Goal: Task Accomplishment & Management: Use online tool/utility

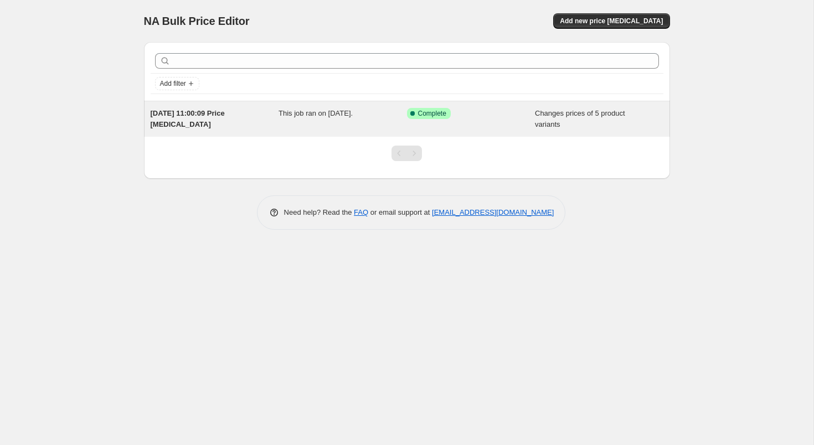
click at [431, 122] on div "Success Complete Complete" at bounding box center [471, 119] width 128 height 22
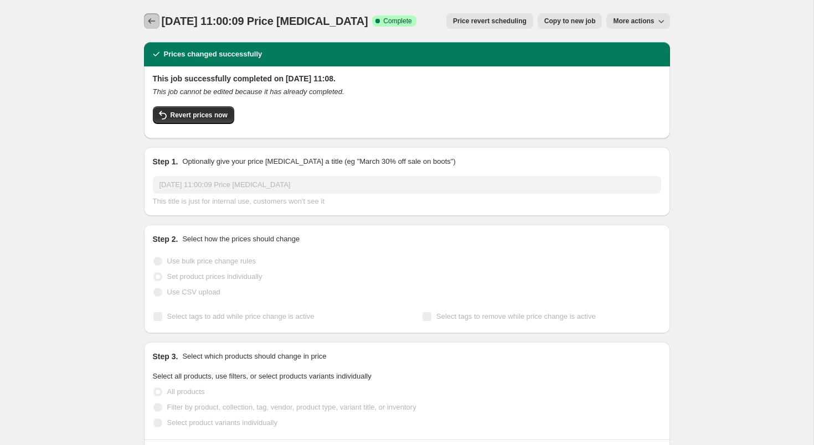
click at [151, 25] on icon "Price change jobs" at bounding box center [151, 20] width 11 height 11
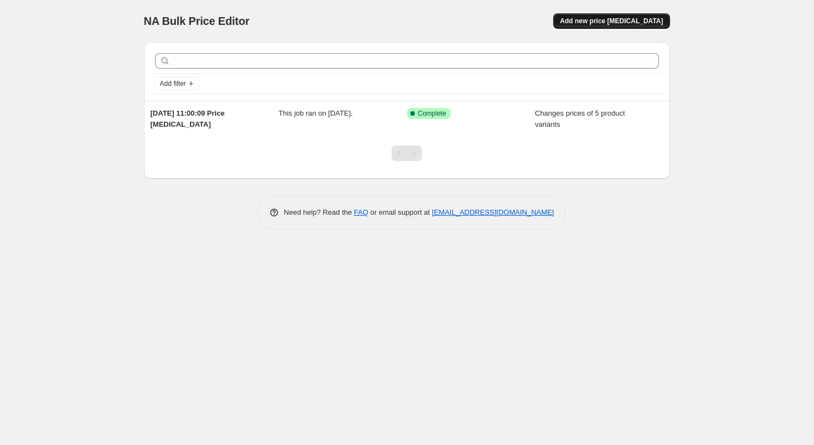
click at [622, 23] on span "Add new price [MEDICAL_DATA]" at bounding box center [611, 21] width 103 height 9
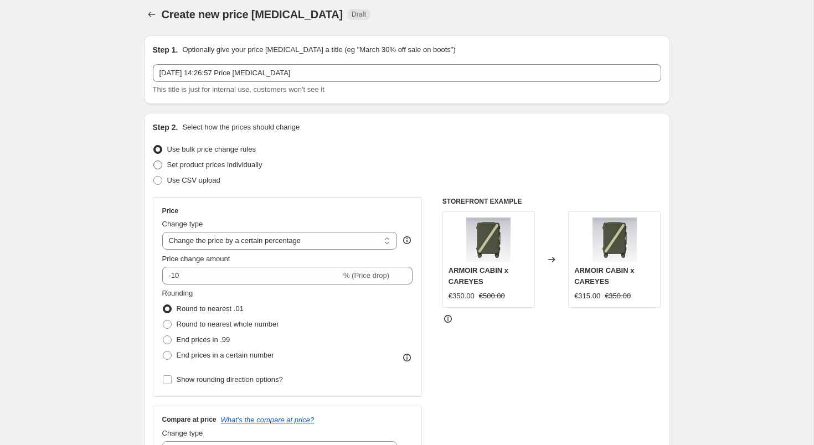
scroll to position [8, 0]
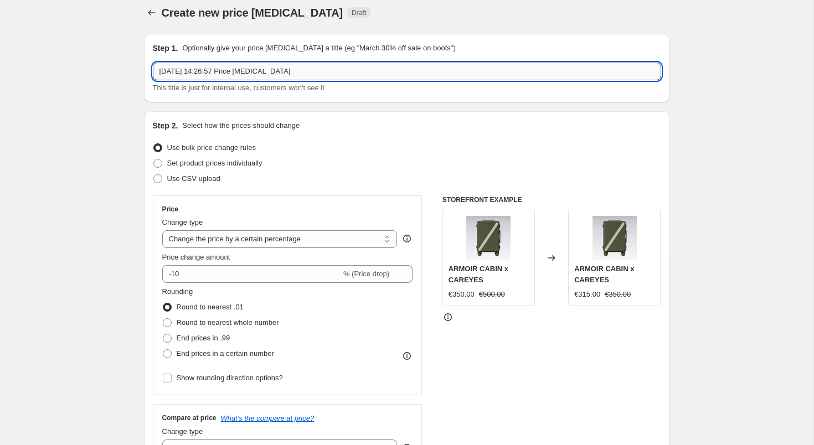
click at [206, 73] on input "[DATE] 14:26:57 Price [MEDICAL_DATA]" at bounding box center [407, 72] width 508 height 18
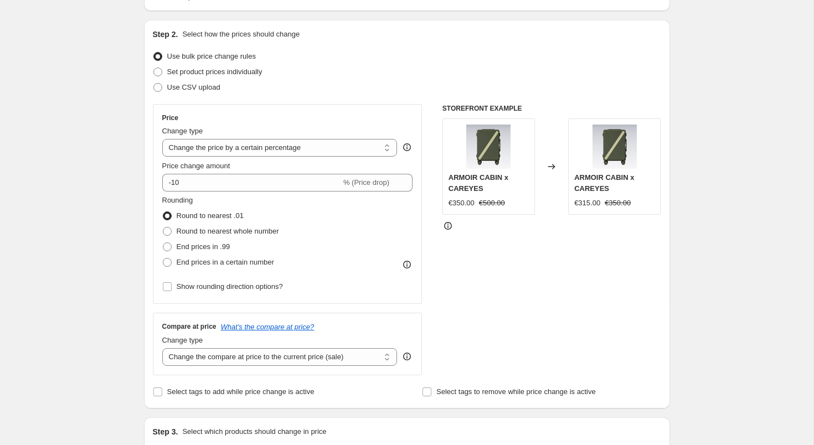
scroll to position [86, 0]
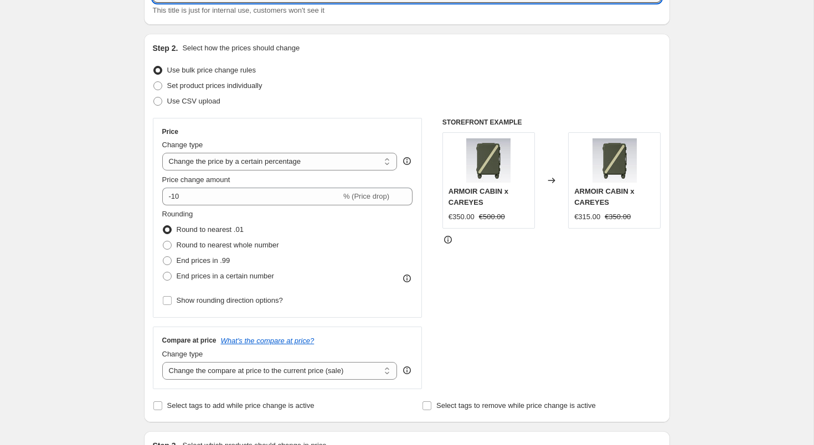
click at [227, 172] on div "Price Change type Change the price to a certain amount Change the price by a ce…" at bounding box center [287, 217] width 251 height 181
click at [234, 167] on select "Change the price to a certain amount Change the price by a certain amount Chang…" at bounding box center [279, 162] width 235 height 18
select select "to"
click at [162, 153] on select "Change the price to a certain amount Change the price by a certain amount Chang…" at bounding box center [279, 162] width 235 height 18
type input "80.00"
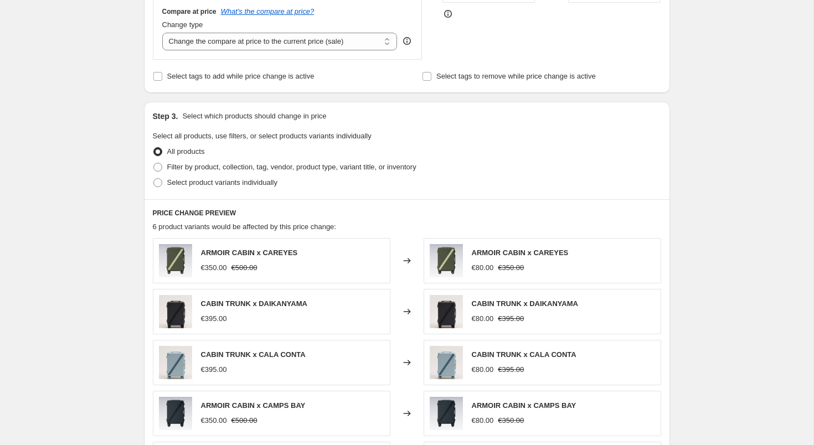
scroll to position [112, 0]
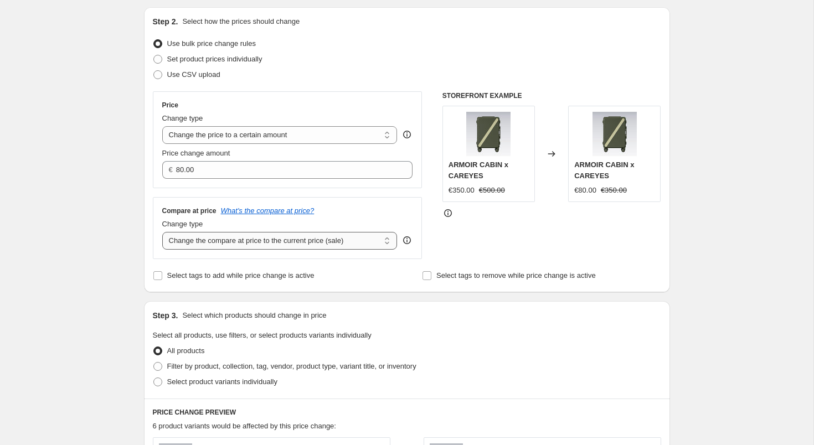
click at [242, 245] on select "Change the compare at price to the current price (sale) Change the compare at p…" at bounding box center [279, 241] width 235 height 18
click at [229, 60] on span "Set product prices individually" at bounding box center [214, 59] width 95 height 8
click at [154, 55] on input "Set product prices individually" at bounding box center [153, 55] width 1 height 1
radio input "true"
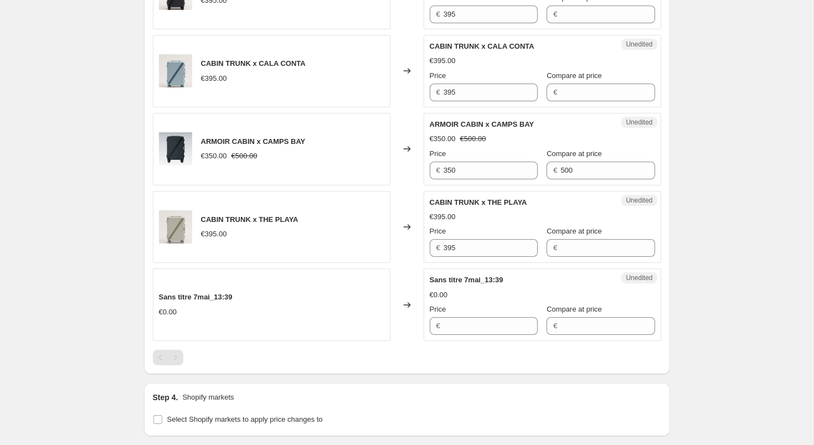
scroll to position [572, 0]
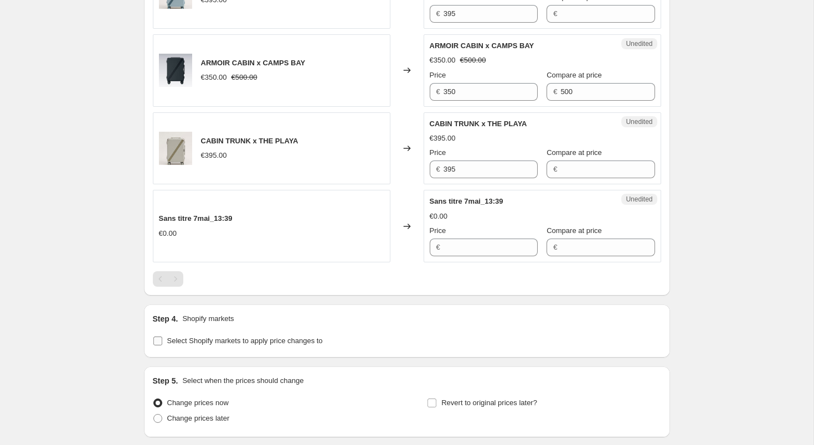
click at [156, 337] on input "Select Shopify markets to apply price changes to" at bounding box center [157, 341] width 9 height 9
checkbox input "true"
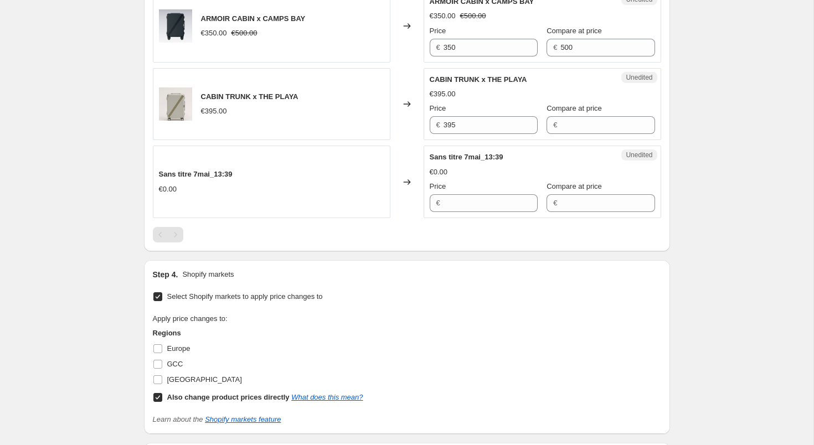
scroll to position [686, 0]
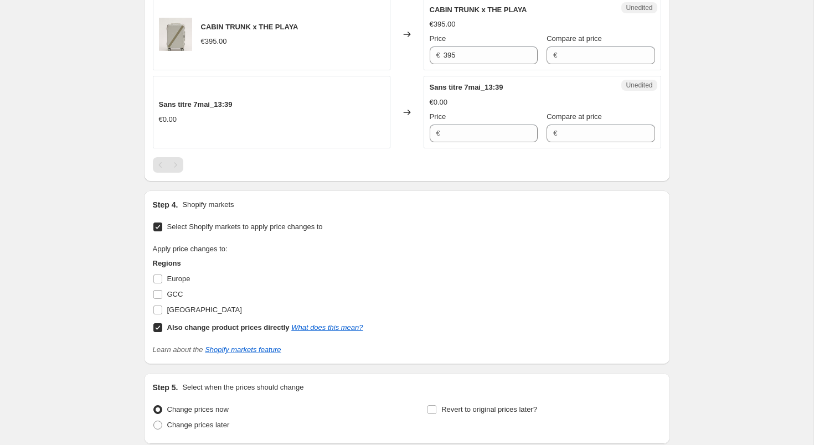
click at [159, 325] on input "Also change product prices directly What does this mean?" at bounding box center [157, 327] width 9 height 9
checkbox input "false"
click at [159, 277] on input "Europe" at bounding box center [157, 279] width 9 height 9
checkbox input "true"
click at [157, 294] on input "GCC" at bounding box center [157, 294] width 9 height 9
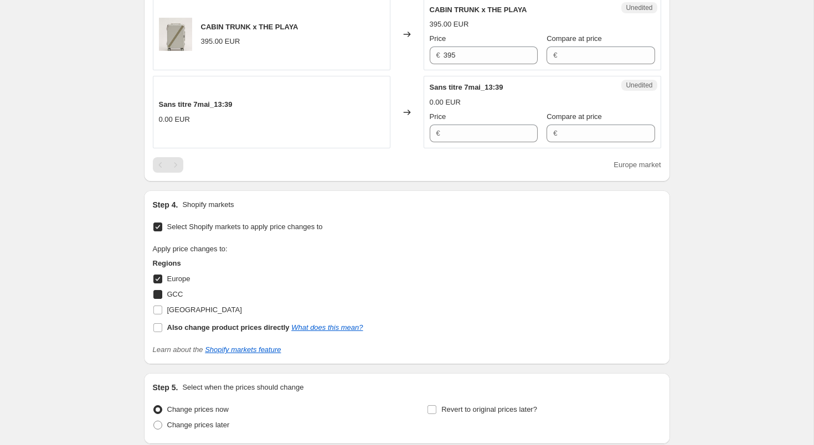
checkbox input "true"
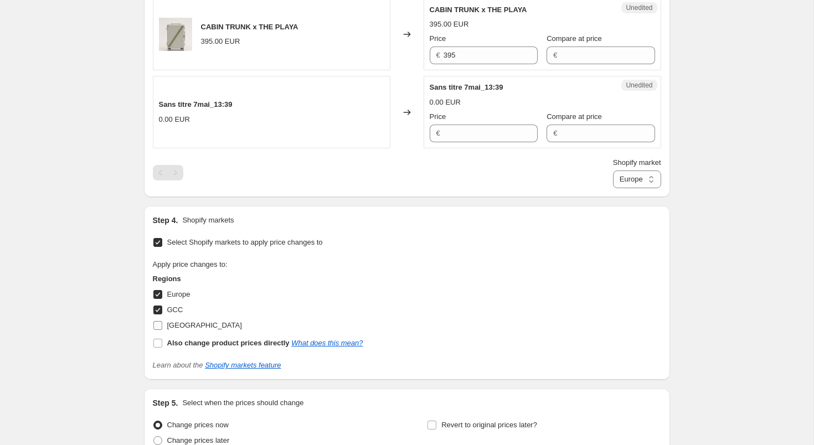
click at [158, 327] on input "[GEOGRAPHIC_DATA]" at bounding box center [157, 325] width 9 height 9
checkbox input "true"
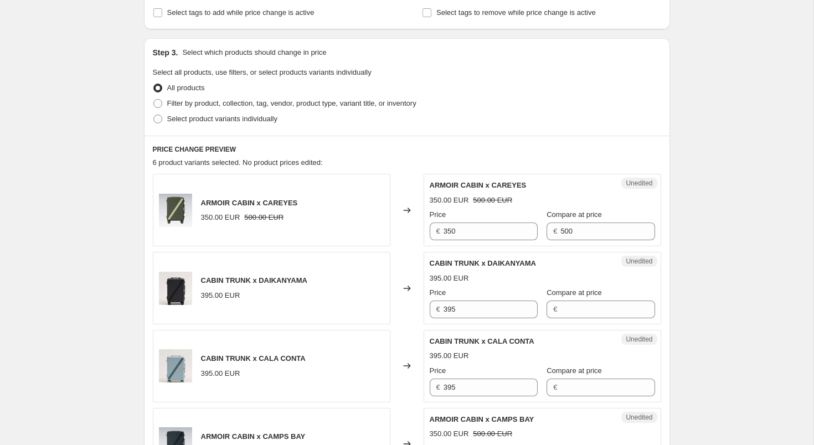
scroll to position [200, 0]
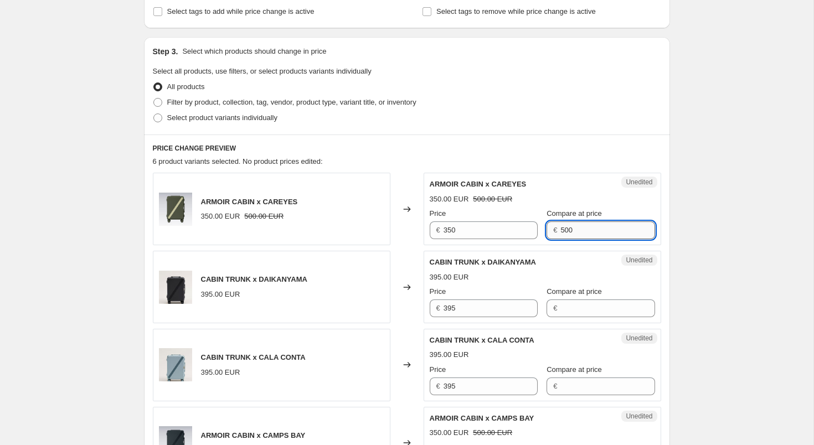
click at [584, 232] on input "500" at bounding box center [607, 230] width 94 height 18
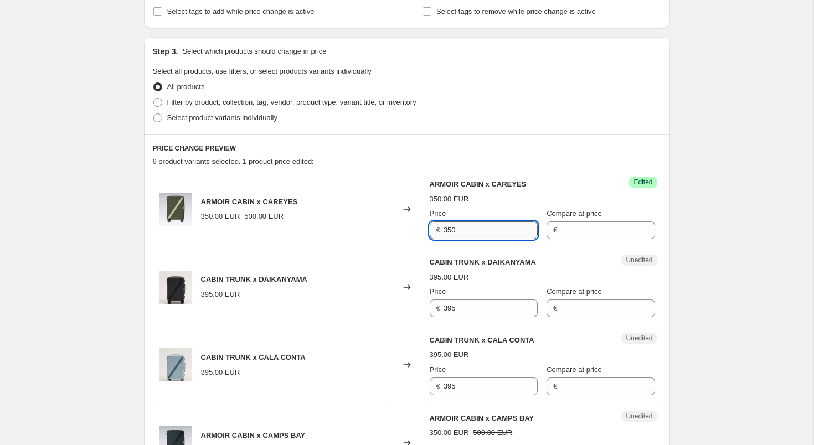
click at [485, 226] on input "350" at bounding box center [490, 230] width 94 height 18
click at [468, 307] on input "395" at bounding box center [490, 308] width 94 height 18
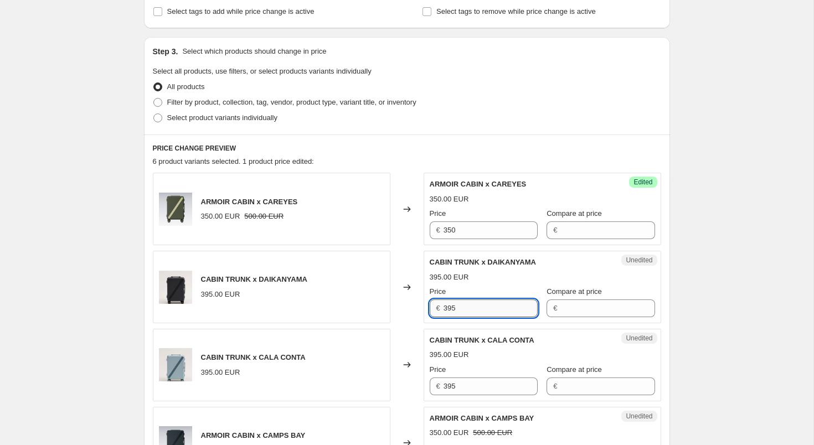
click at [468, 307] on input "395" at bounding box center [490, 308] width 94 height 18
click at [453, 227] on input "350" at bounding box center [490, 230] width 94 height 18
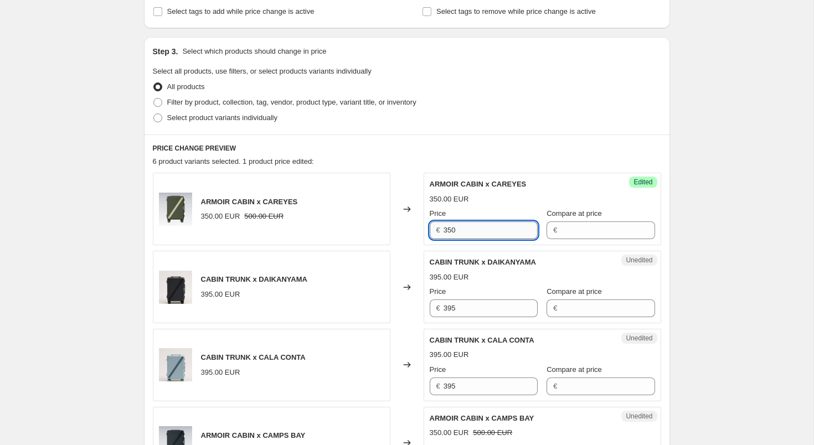
click at [453, 227] on input "350" at bounding box center [490, 230] width 94 height 18
click at [446, 312] on input "395" at bounding box center [490, 308] width 94 height 18
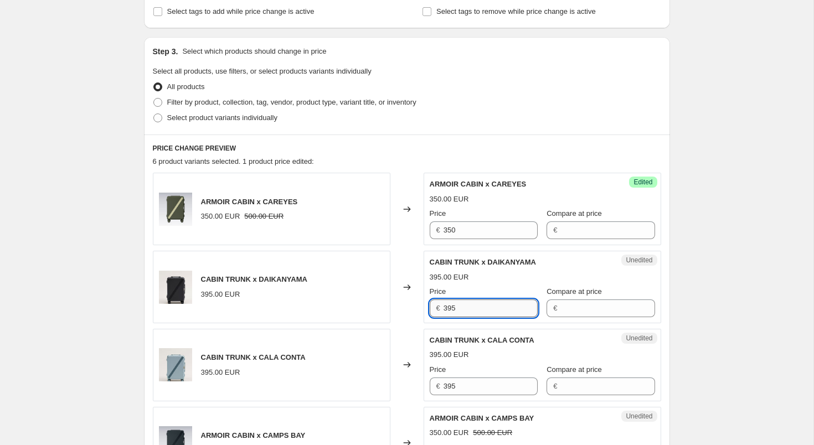
click at [446, 312] on input "395" at bounding box center [490, 308] width 94 height 18
paste input "50"
type input "350"
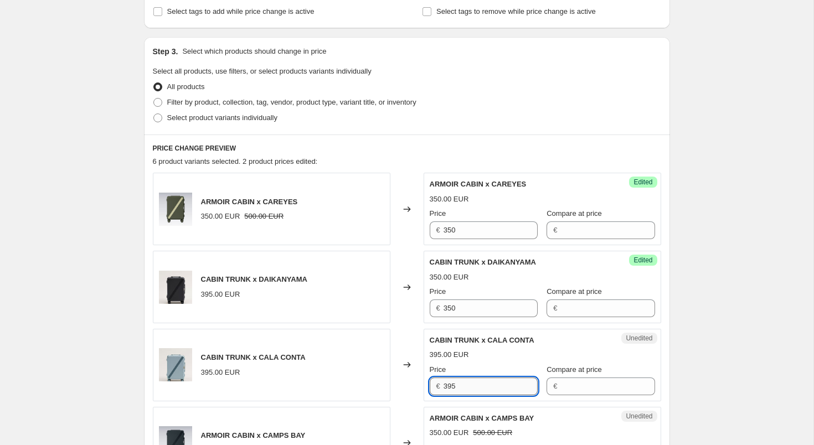
click at [453, 386] on input "395" at bounding box center [490, 386] width 94 height 18
paste input "50"
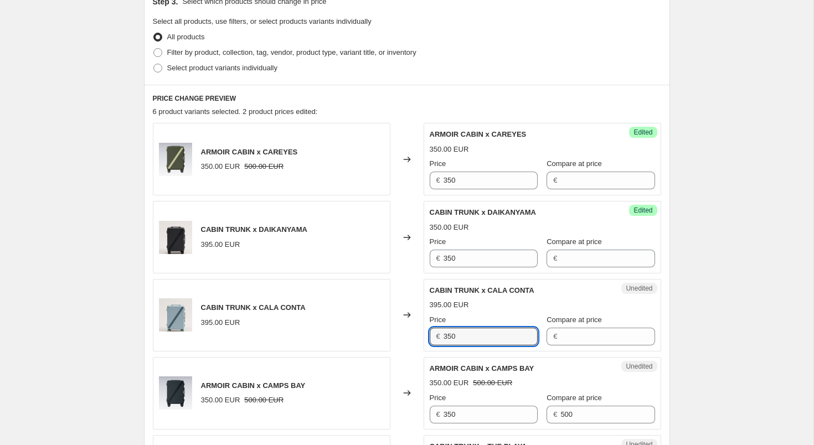
scroll to position [320, 0]
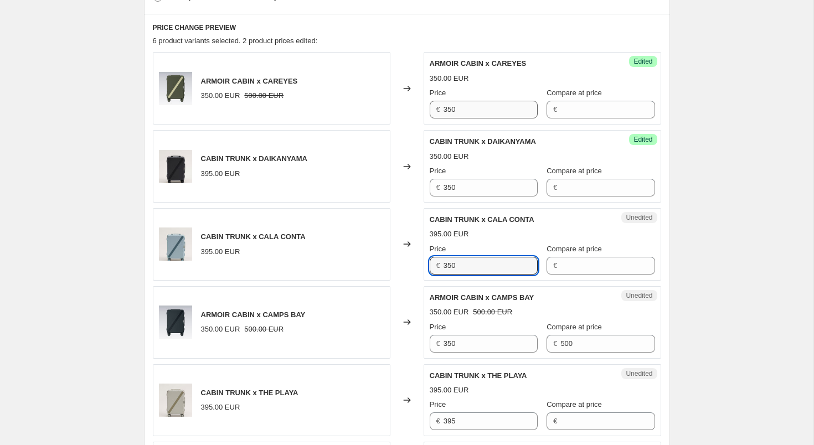
type input "350"
click at [462, 108] on input "350" at bounding box center [490, 110] width 94 height 18
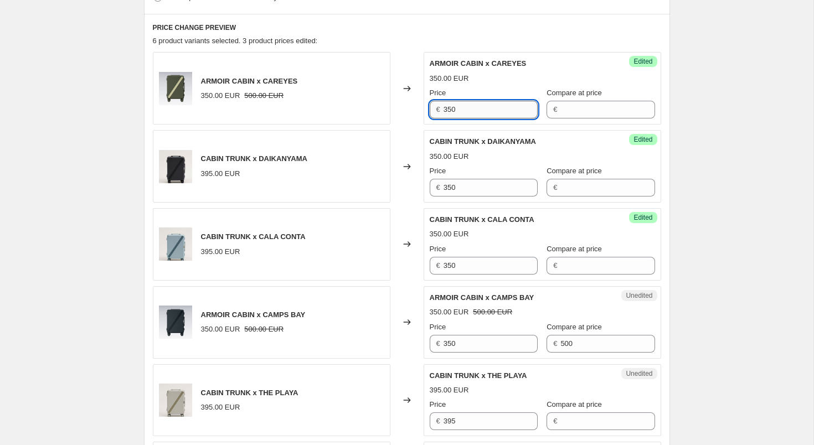
click at [462, 108] on input "350" at bounding box center [490, 110] width 94 height 18
paste input "text"
click at [462, 108] on input "350" at bounding box center [490, 110] width 94 height 18
click at [462, 108] on input "395" at bounding box center [490, 110] width 94 height 18
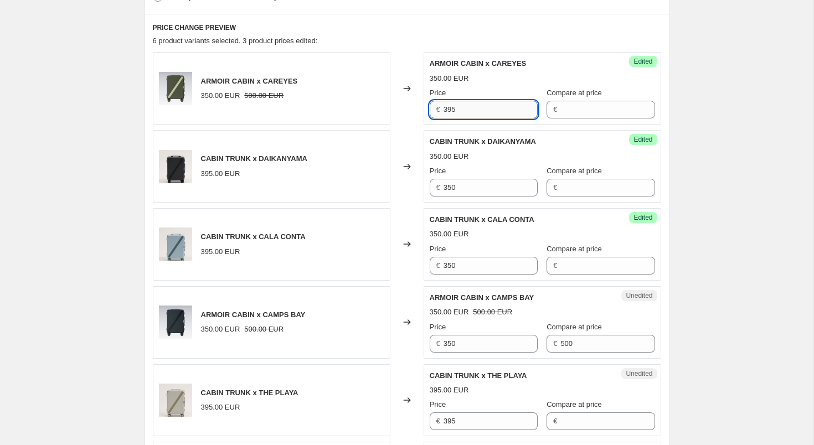
click at [462, 108] on input "395" at bounding box center [490, 110] width 94 height 18
type input "395"
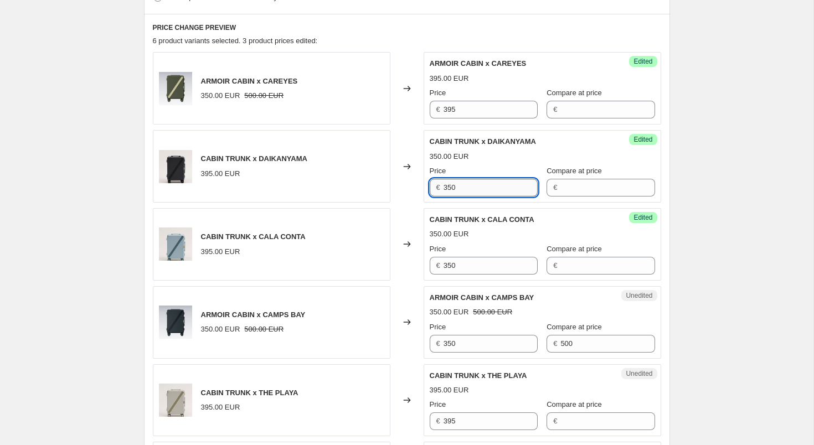
click at [448, 187] on input "350" at bounding box center [490, 188] width 94 height 18
paste input "95"
type input "395"
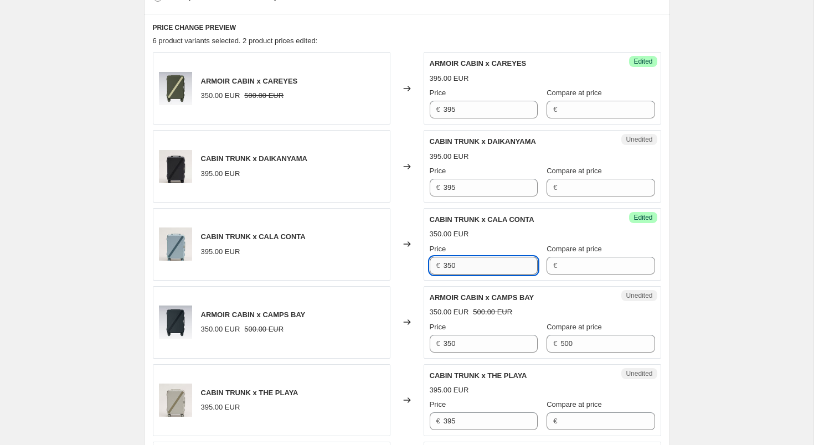
click at [448, 266] on input "350" at bounding box center [490, 266] width 94 height 18
paste input "95"
type input "395"
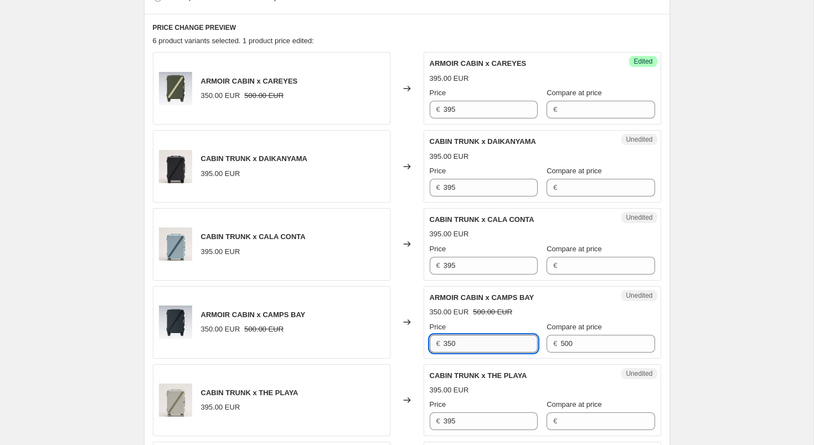
click at [453, 340] on input "350" at bounding box center [490, 344] width 94 height 18
paste input "95"
type input "395"
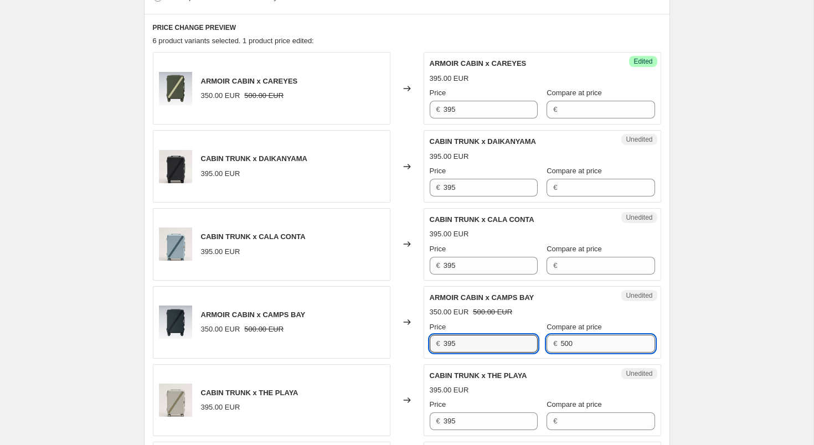
click at [563, 345] on input "500" at bounding box center [607, 344] width 94 height 18
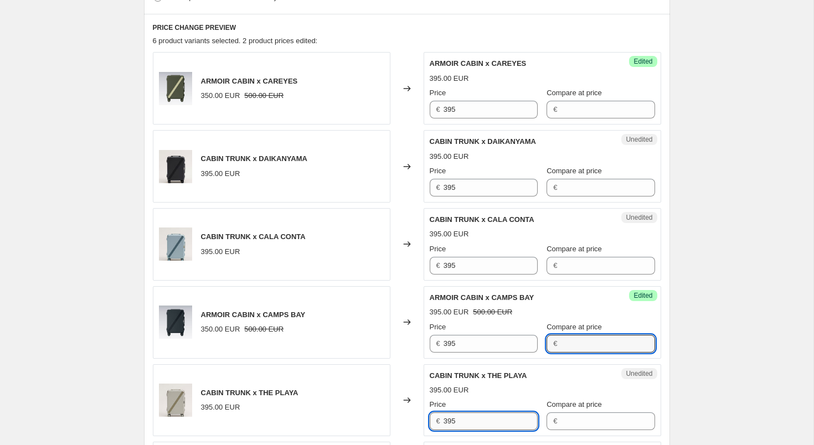
click at [460, 427] on input "395" at bounding box center [490, 421] width 94 height 18
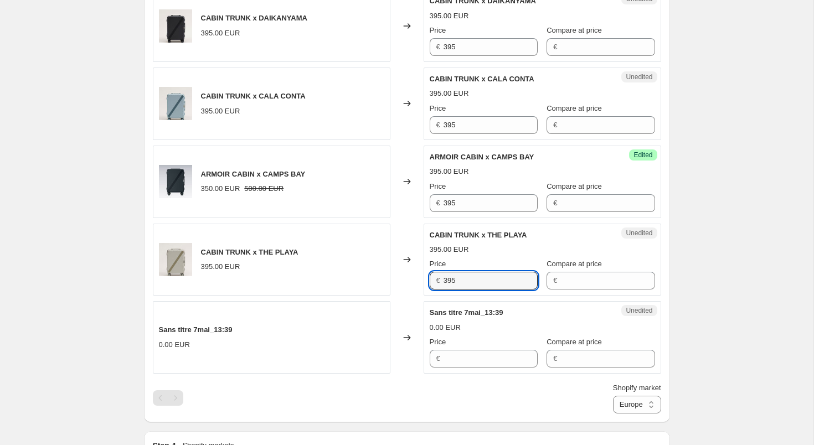
scroll to position [473, 0]
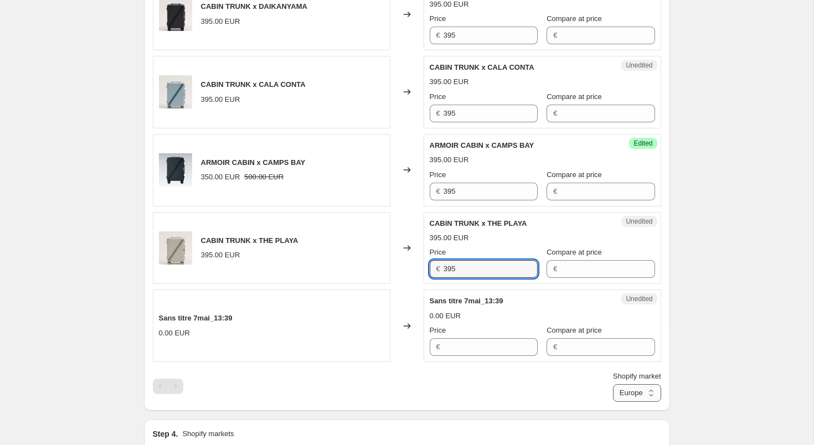
click at [638, 390] on select "Europe GCC [GEOGRAPHIC_DATA]" at bounding box center [637, 393] width 48 height 18
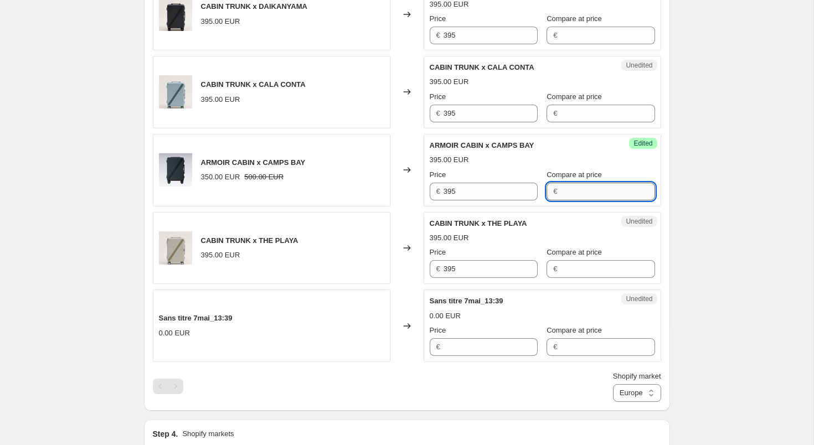
click at [562, 195] on input "Compare at price" at bounding box center [607, 192] width 94 height 18
type input "0"
click at [627, 224] on span "Unedited" at bounding box center [638, 221] width 27 height 9
click at [632, 389] on select "Europe GCC [GEOGRAPHIC_DATA]" at bounding box center [637, 393] width 48 height 18
select select "81710219555"
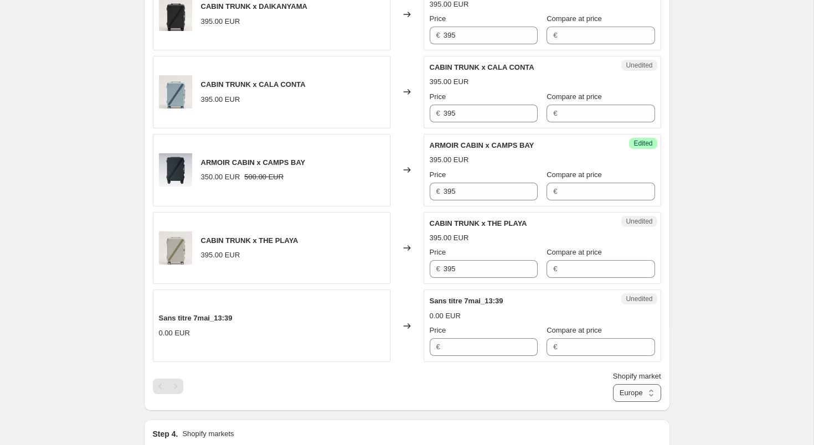
click at [613, 402] on select "Europe GCC [GEOGRAPHIC_DATA]" at bounding box center [637, 393] width 48 height 18
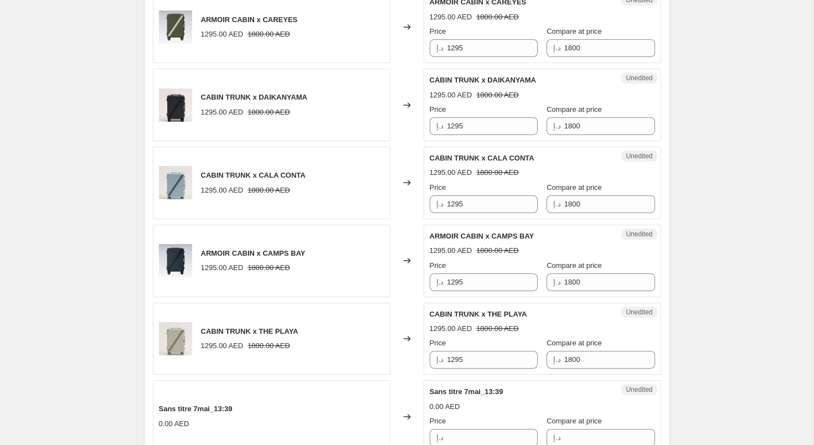
scroll to position [350, 0]
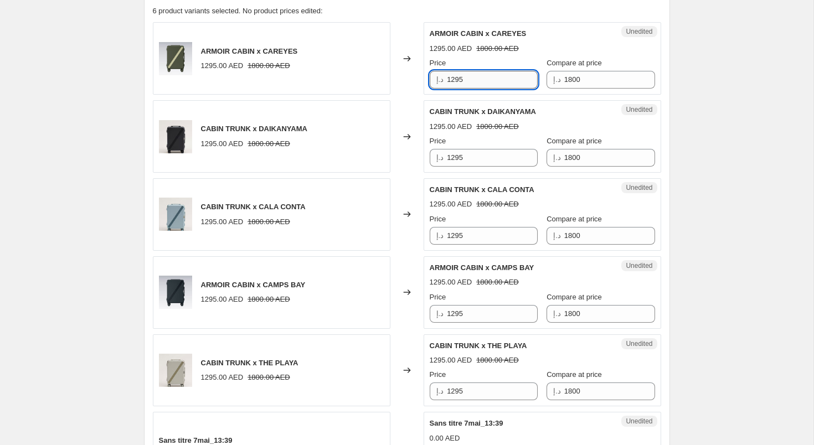
click at [485, 87] on input "1295" at bounding box center [492, 80] width 91 height 18
click at [467, 76] on input "1599" at bounding box center [492, 80] width 91 height 18
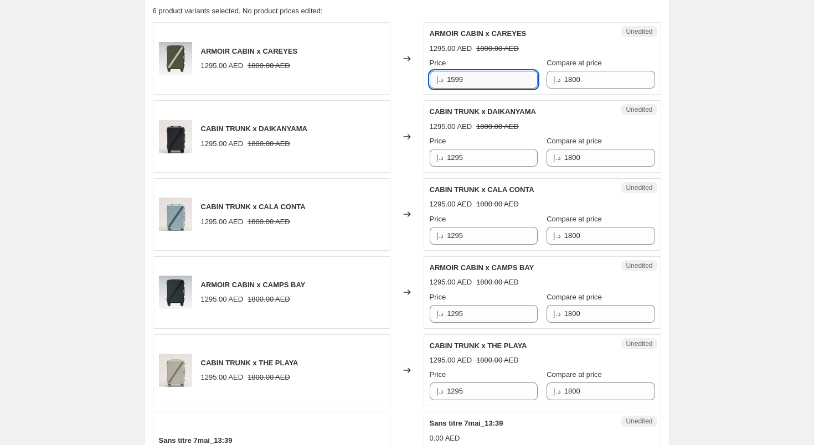
click at [467, 76] on input "1599" at bounding box center [492, 80] width 91 height 18
type input "1599"
click at [564, 81] on input "1800" at bounding box center [609, 80] width 91 height 18
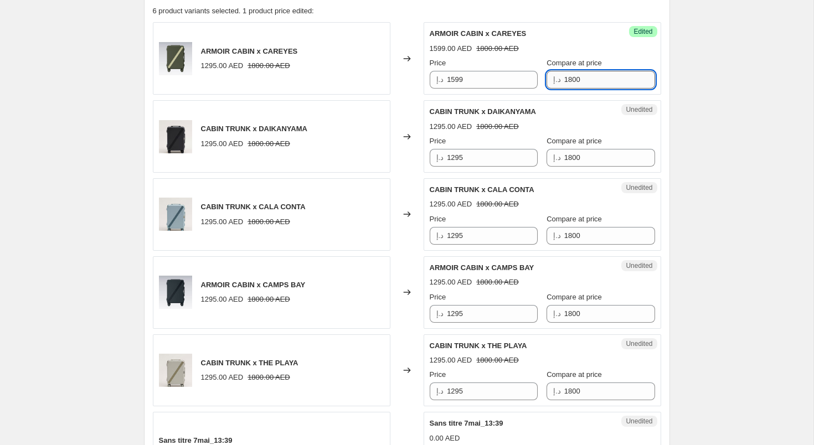
click at [564, 81] on input "1800" at bounding box center [609, 80] width 91 height 18
click at [470, 156] on input "1295" at bounding box center [492, 158] width 91 height 18
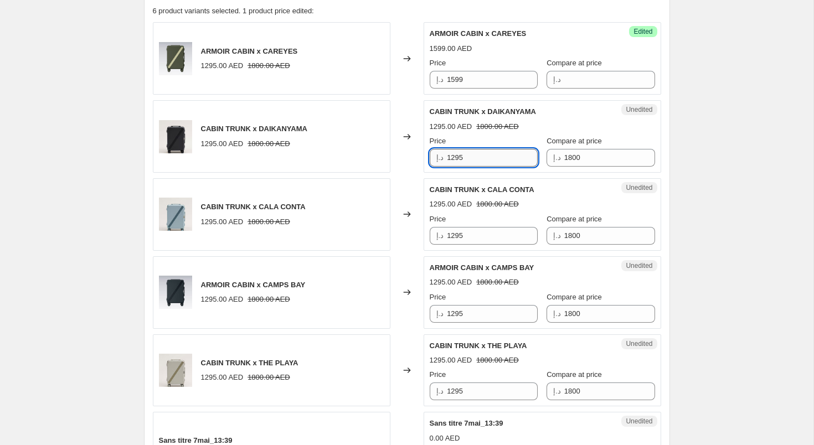
click at [470, 156] on input "1295" at bounding box center [492, 158] width 91 height 18
paste input "599"
type input "1599"
click at [571, 155] on input "1800" at bounding box center [609, 158] width 91 height 18
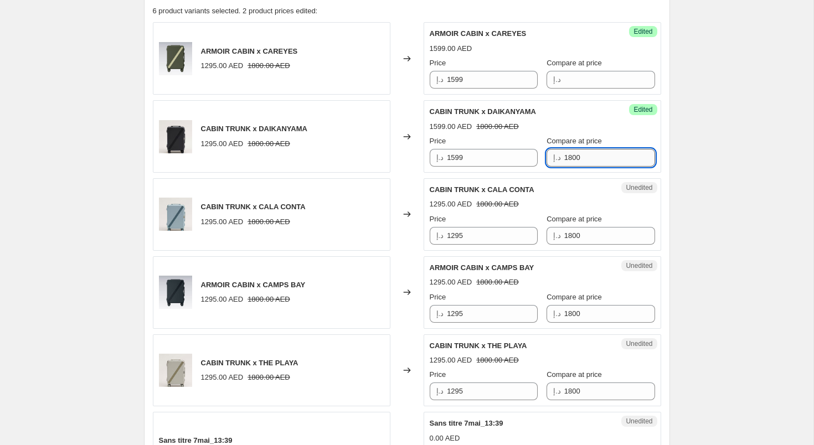
click at [571, 155] on input "1800" at bounding box center [609, 158] width 91 height 18
click at [467, 235] on input "1295" at bounding box center [492, 236] width 91 height 18
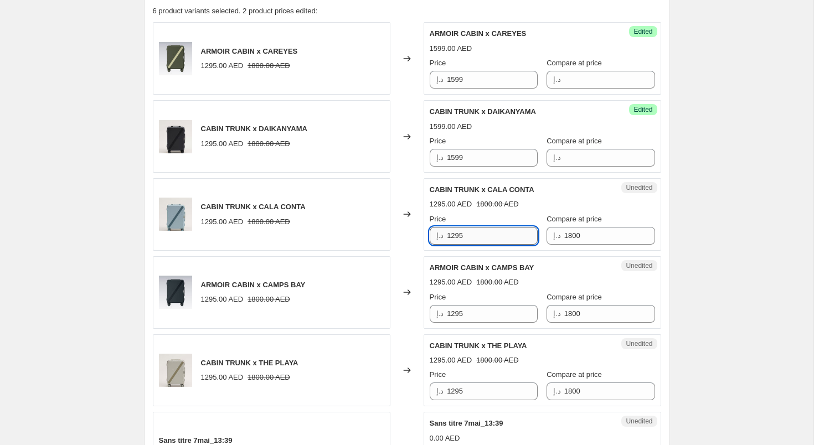
click at [467, 235] on input "1295" at bounding box center [492, 236] width 91 height 18
paste input "599"
type input "1599"
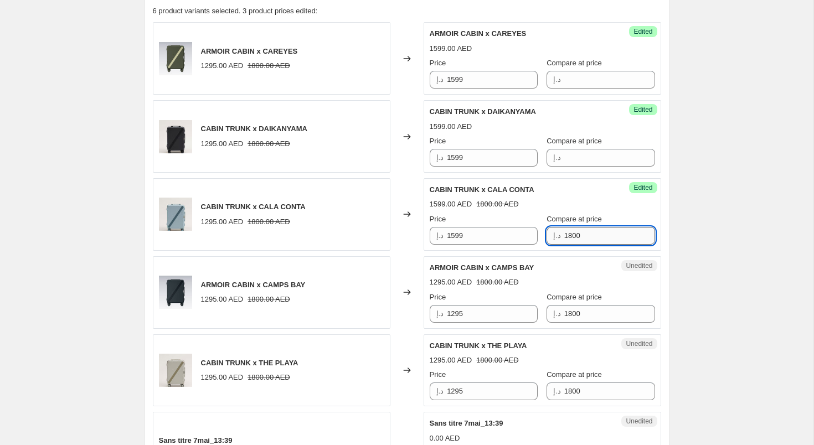
click at [565, 231] on input "1800" at bounding box center [609, 236] width 91 height 18
click at [476, 307] on input "1295" at bounding box center [492, 314] width 91 height 18
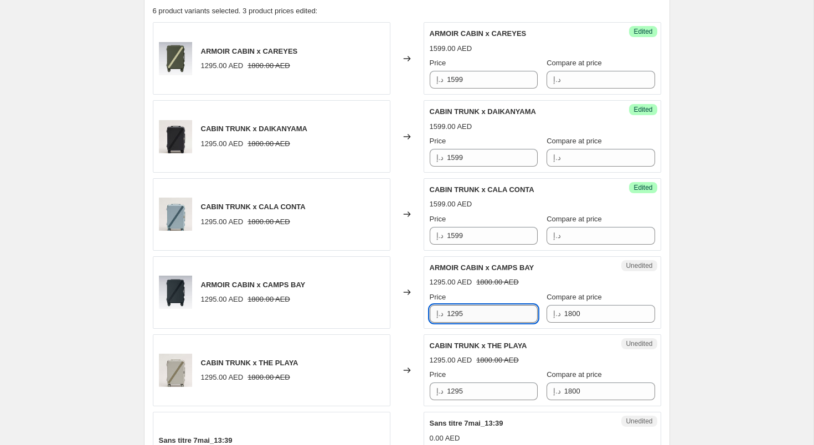
click at [476, 307] on input "1295" at bounding box center [492, 314] width 91 height 18
paste input "1599"
type input "1599"
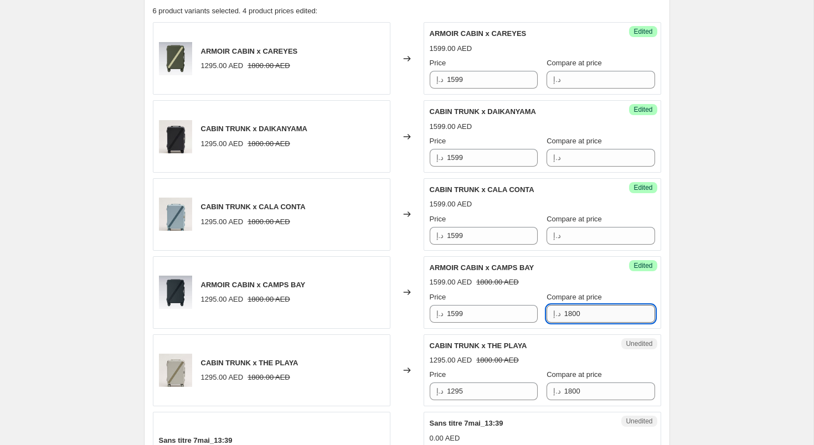
click at [579, 317] on input "1800" at bounding box center [609, 314] width 91 height 18
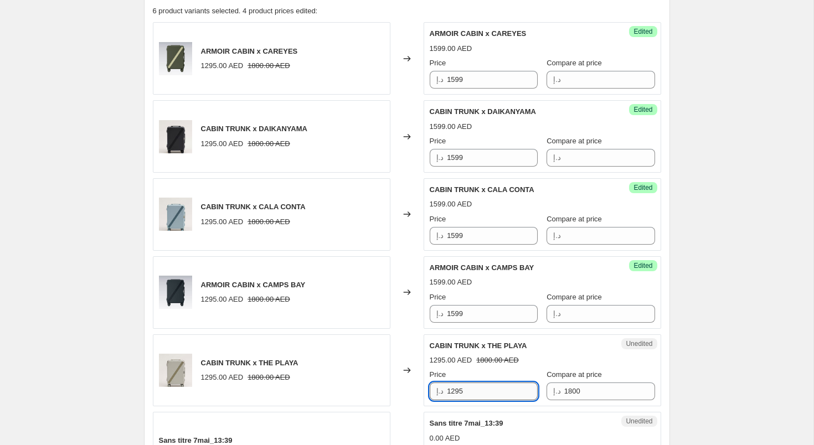
click at [494, 383] on input "1295" at bounding box center [492, 391] width 91 height 18
paste input "599"
type input "1599"
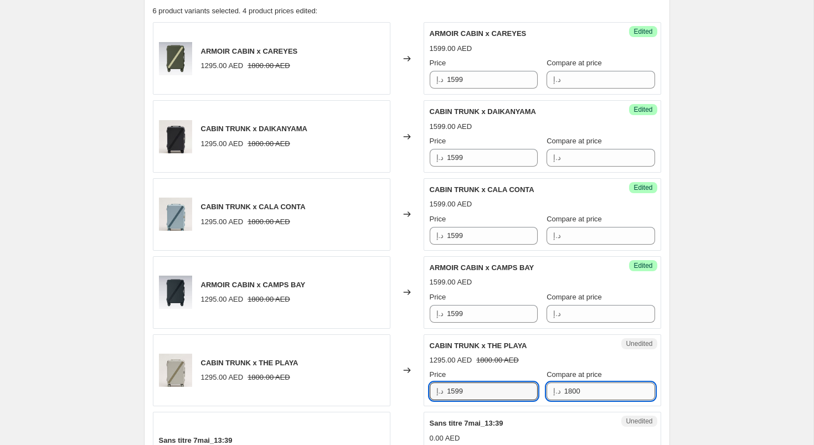
click at [564, 389] on input "1800" at bounding box center [609, 391] width 91 height 18
paste input "599"
type input "1"
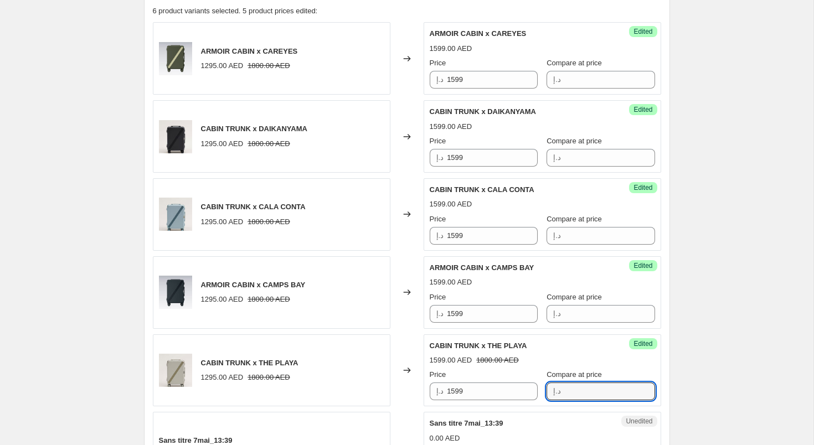
click at [561, 355] on div "1599.00 AED 1800.00 AED" at bounding box center [541, 360] width 225 height 11
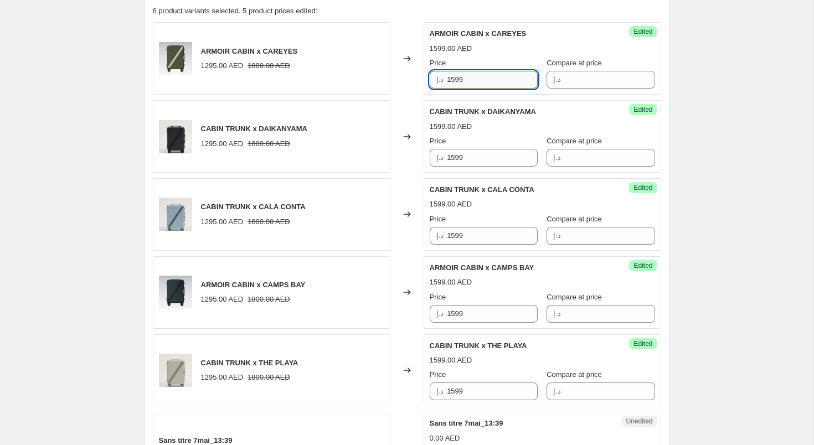
click at [496, 81] on input "1599" at bounding box center [492, 80] width 91 height 18
click at [458, 82] on input "1649" at bounding box center [492, 80] width 91 height 18
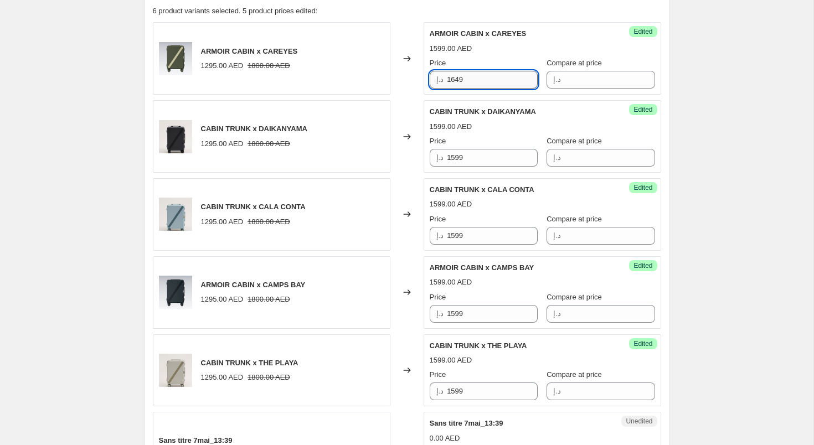
click at [458, 82] on input "1649" at bounding box center [492, 80] width 91 height 18
type input "1649"
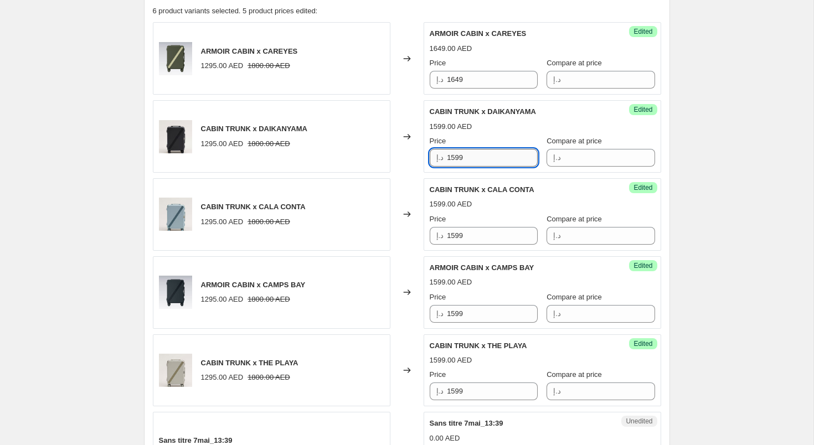
click at [459, 149] on input "1599" at bounding box center [492, 158] width 91 height 18
paste input "64"
type input "1649"
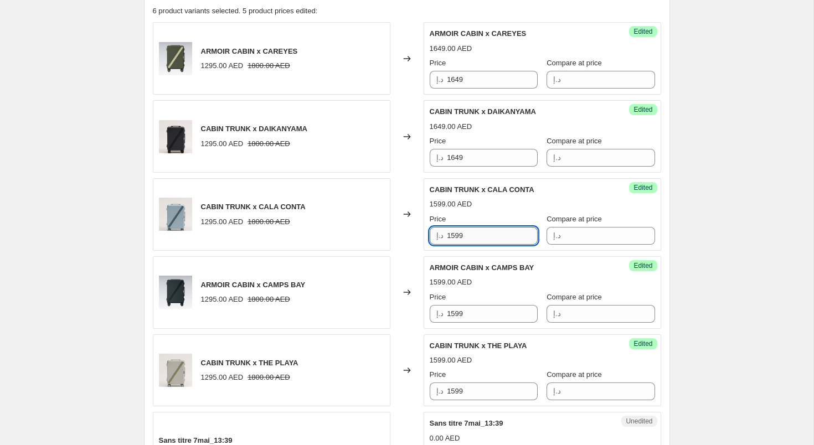
click at [465, 230] on input "1599" at bounding box center [492, 236] width 91 height 18
paste input "64"
type input "1649"
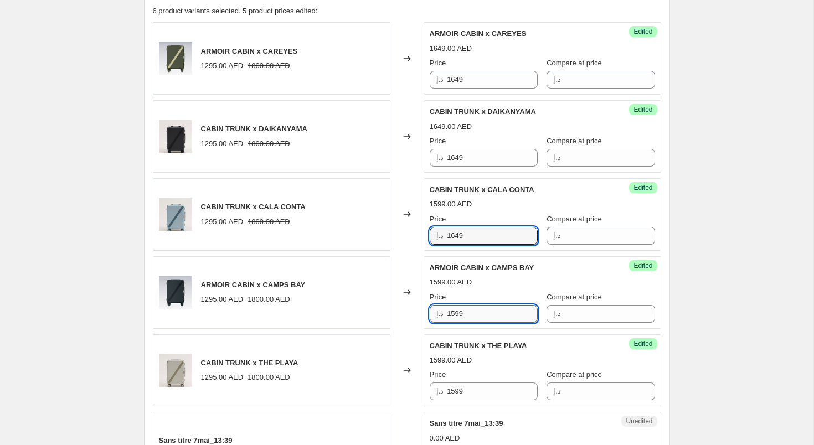
click at [468, 313] on input "1599" at bounding box center [492, 314] width 91 height 18
paste input "64"
type input "1649"
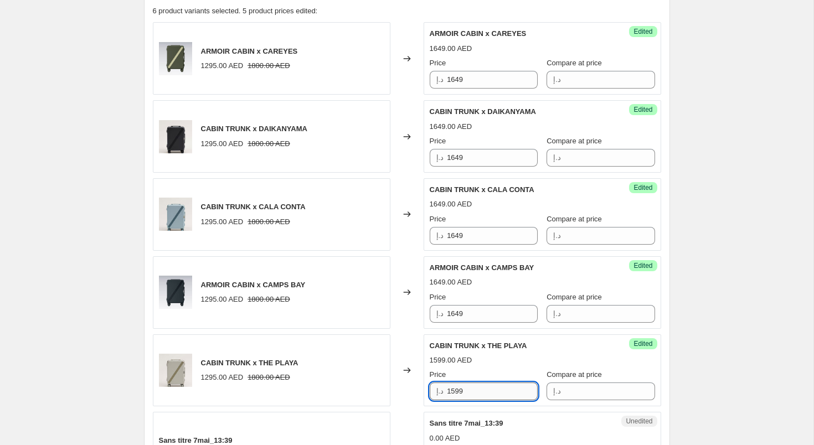
click at [468, 397] on input "1599" at bounding box center [492, 391] width 91 height 18
paste input "64"
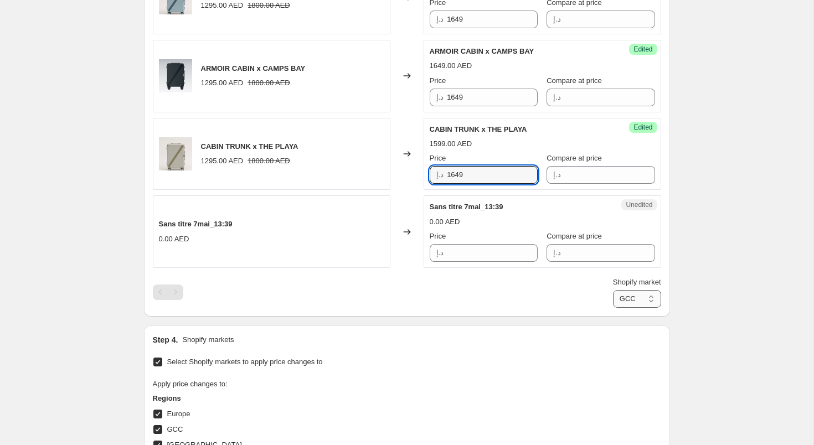
type input "1649"
click at [646, 302] on select "Europe GCC [GEOGRAPHIC_DATA]" at bounding box center [637, 299] width 48 height 18
select select "81176166691"
click at [613, 308] on select "Europe GCC [GEOGRAPHIC_DATA]" at bounding box center [637, 299] width 48 height 18
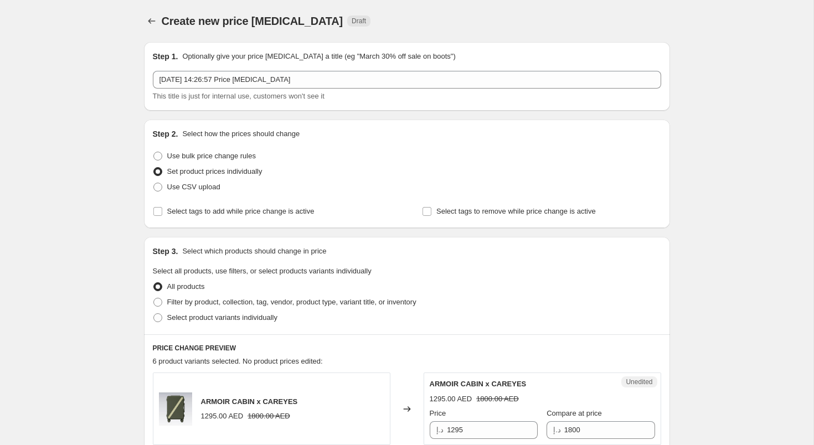
scroll to position [270, 0]
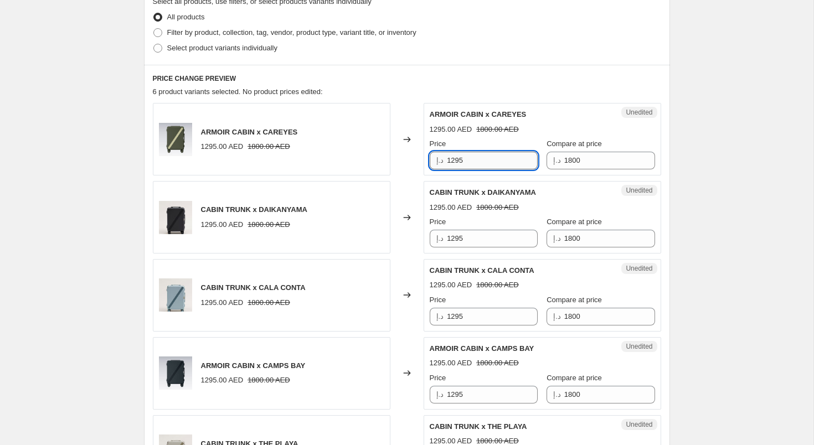
click at [471, 161] on input "1295" at bounding box center [492, 161] width 91 height 18
paste input "649"
type input "1649"
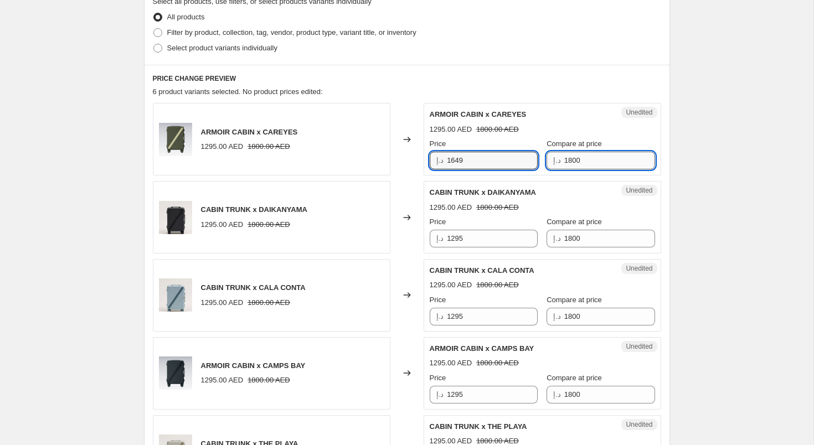
click at [564, 159] on input "1800" at bounding box center [609, 161] width 91 height 18
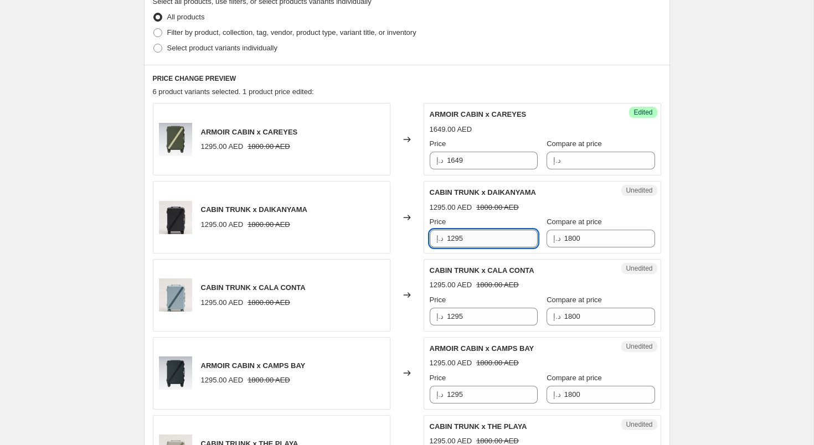
click at [474, 243] on input "1295" at bounding box center [492, 239] width 91 height 18
paste input "649"
type input "1649"
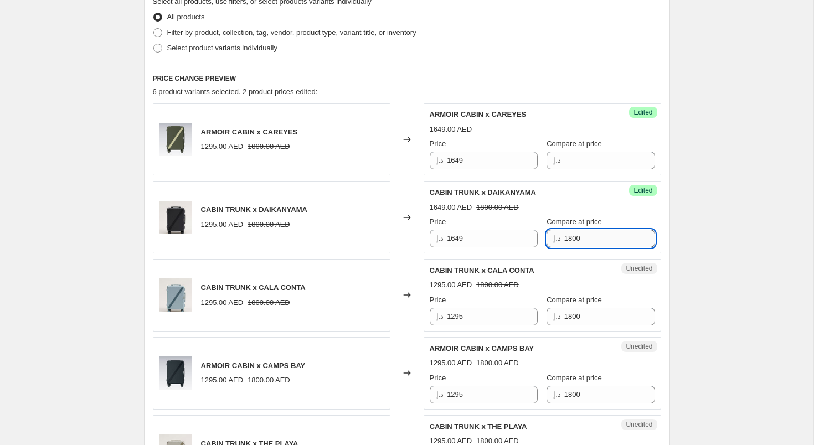
click at [570, 242] on input "1800" at bounding box center [609, 239] width 91 height 18
click at [497, 315] on input "1295" at bounding box center [492, 317] width 91 height 18
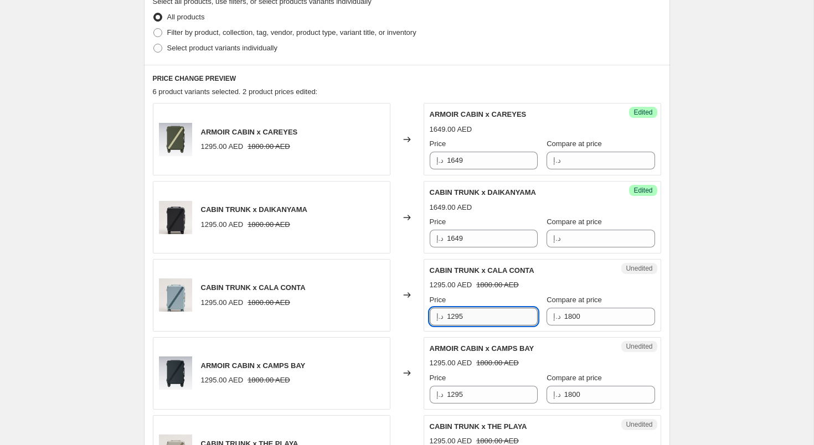
click at [497, 315] on input "1295" at bounding box center [492, 317] width 91 height 18
paste input "649"
type input "1649"
click at [566, 318] on input "1800" at bounding box center [609, 317] width 91 height 18
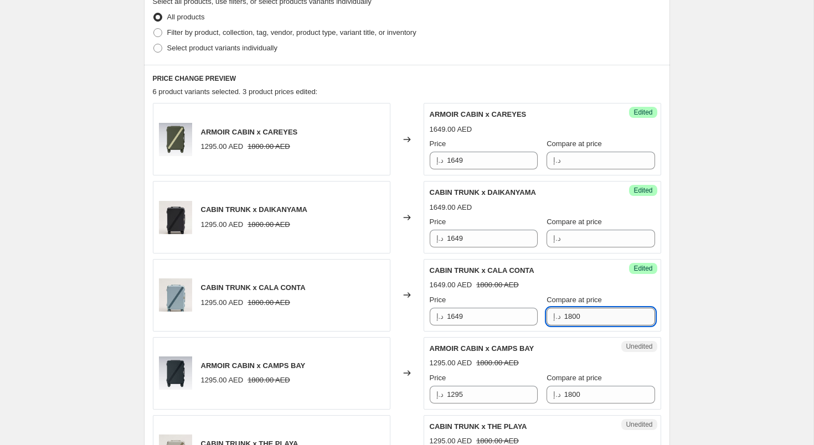
click at [566, 318] on input "1800" at bounding box center [609, 317] width 91 height 18
click at [492, 394] on input "1295" at bounding box center [492, 395] width 91 height 18
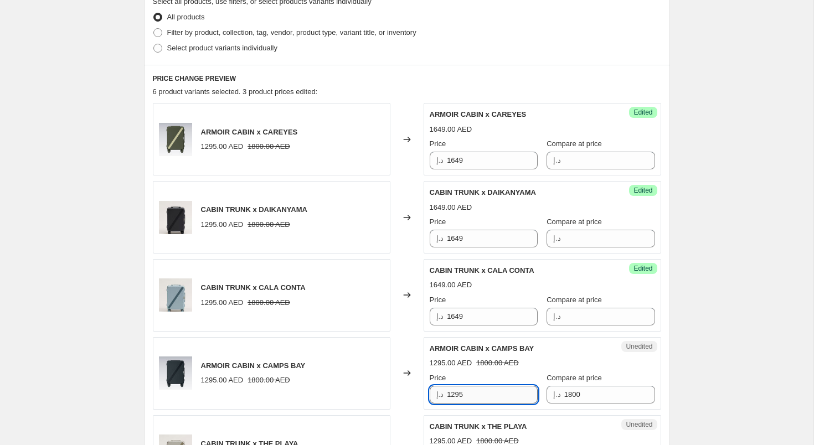
click at [492, 394] on input "1295" at bounding box center [492, 395] width 91 height 18
paste input "649"
type input "1649"
click at [573, 393] on input "1800" at bounding box center [609, 395] width 91 height 18
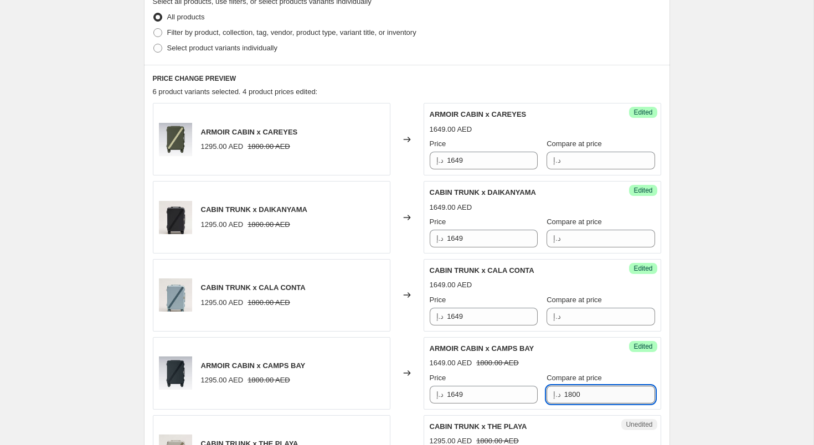
click at [573, 393] on input "1800" at bounding box center [609, 395] width 91 height 18
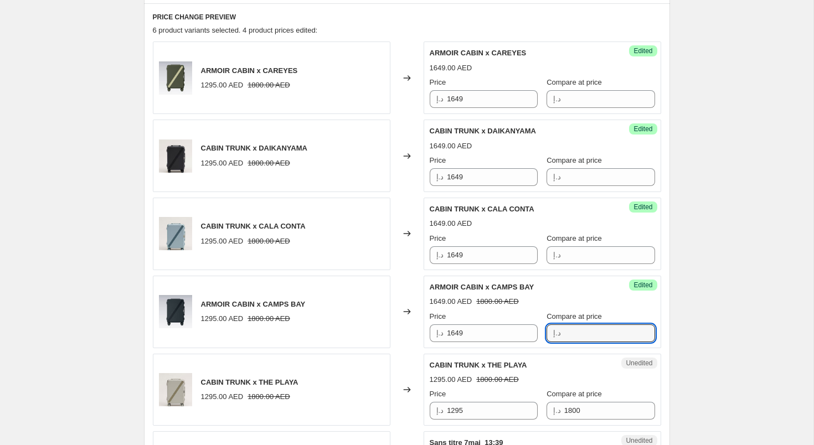
scroll to position [374, 0]
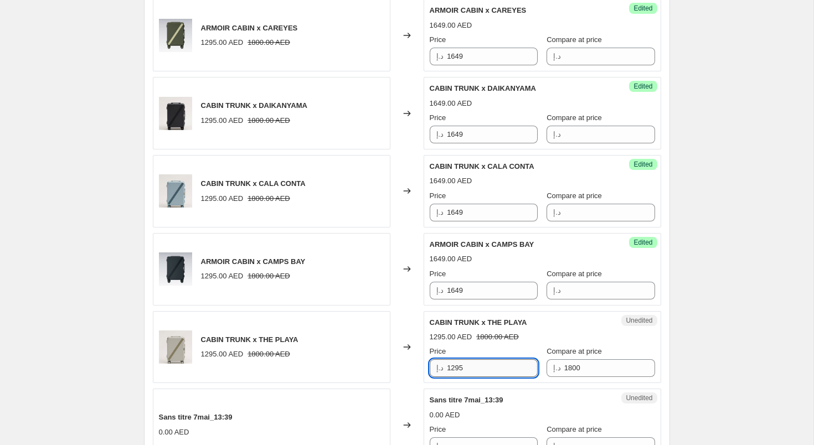
click at [478, 374] on input "1295" at bounding box center [492, 368] width 91 height 18
paste input "649"
type input "1649"
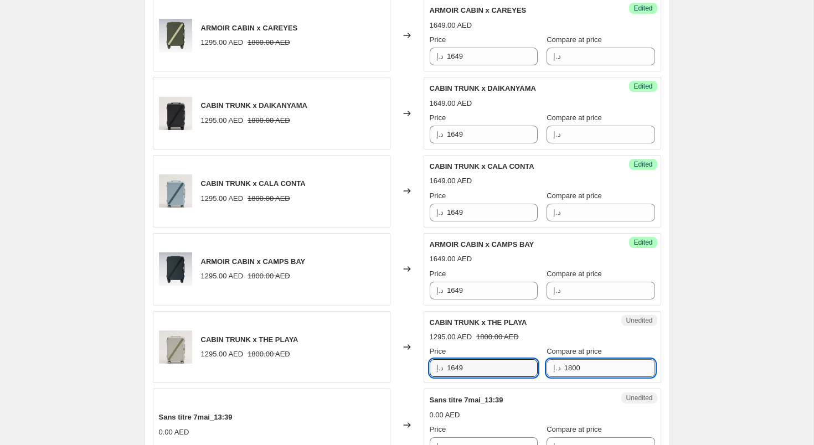
click at [583, 370] on input "1800" at bounding box center [609, 368] width 91 height 18
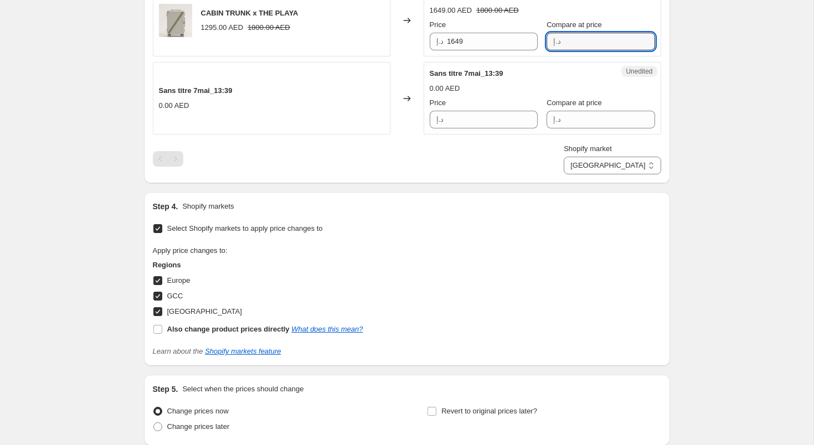
scroll to position [793, 0]
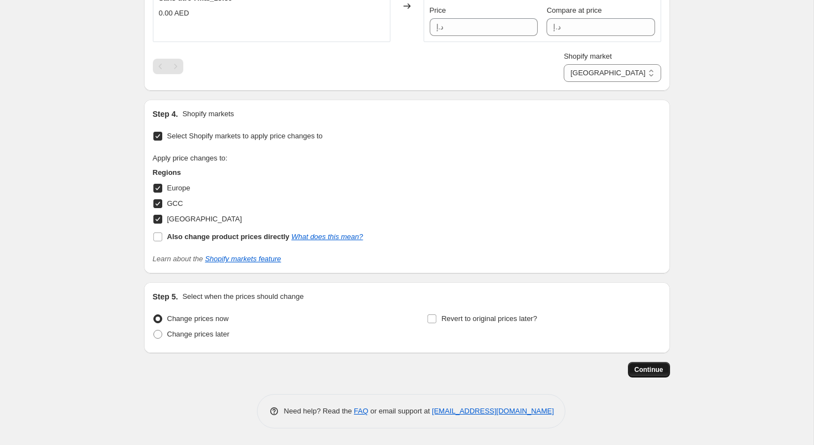
click at [650, 371] on span "Continue" at bounding box center [648, 369] width 29 height 9
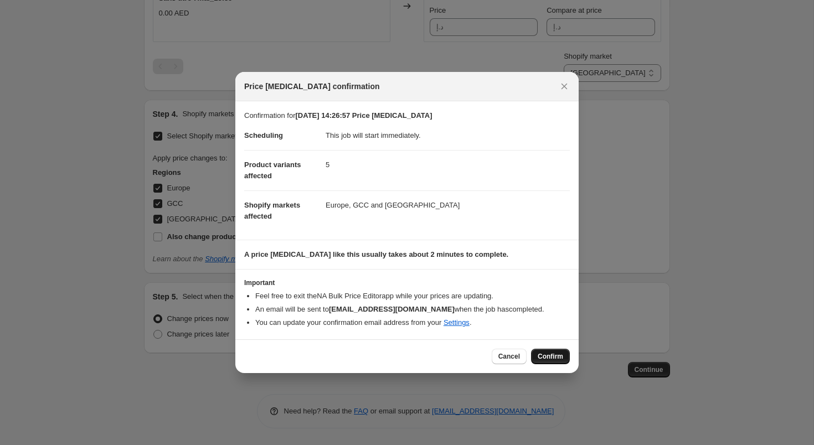
click at [558, 356] on span "Confirm" at bounding box center [549, 356] width 25 height 9
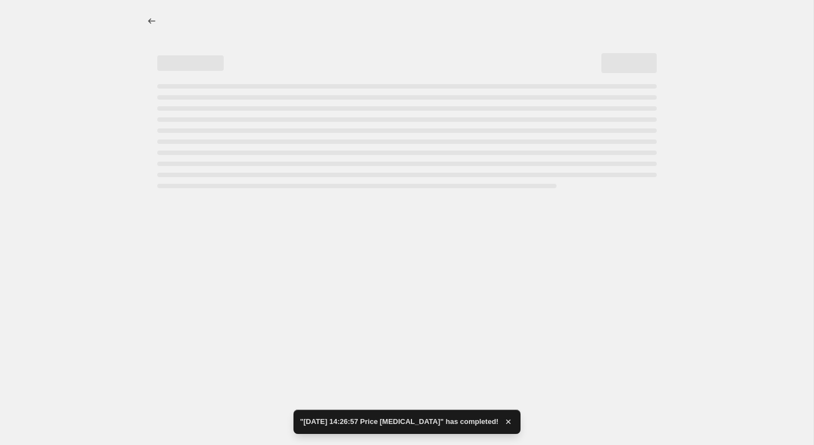
select select "81176166691"
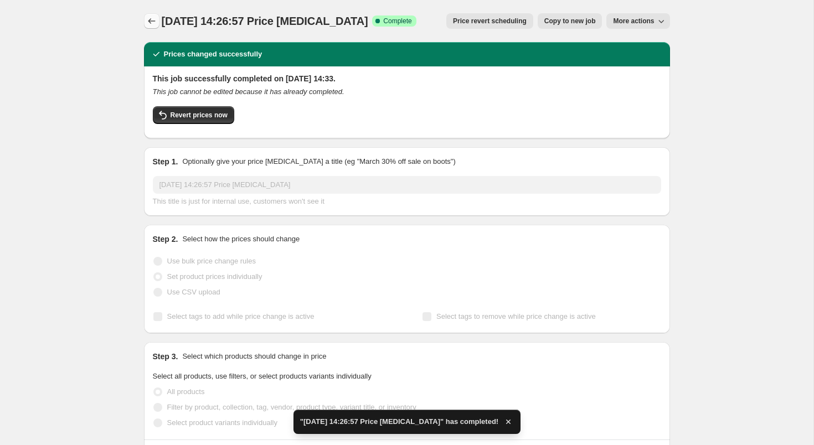
click at [149, 22] on icon "Price change jobs" at bounding box center [151, 20] width 11 height 11
